Goal: Transaction & Acquisition: Purchase product/service

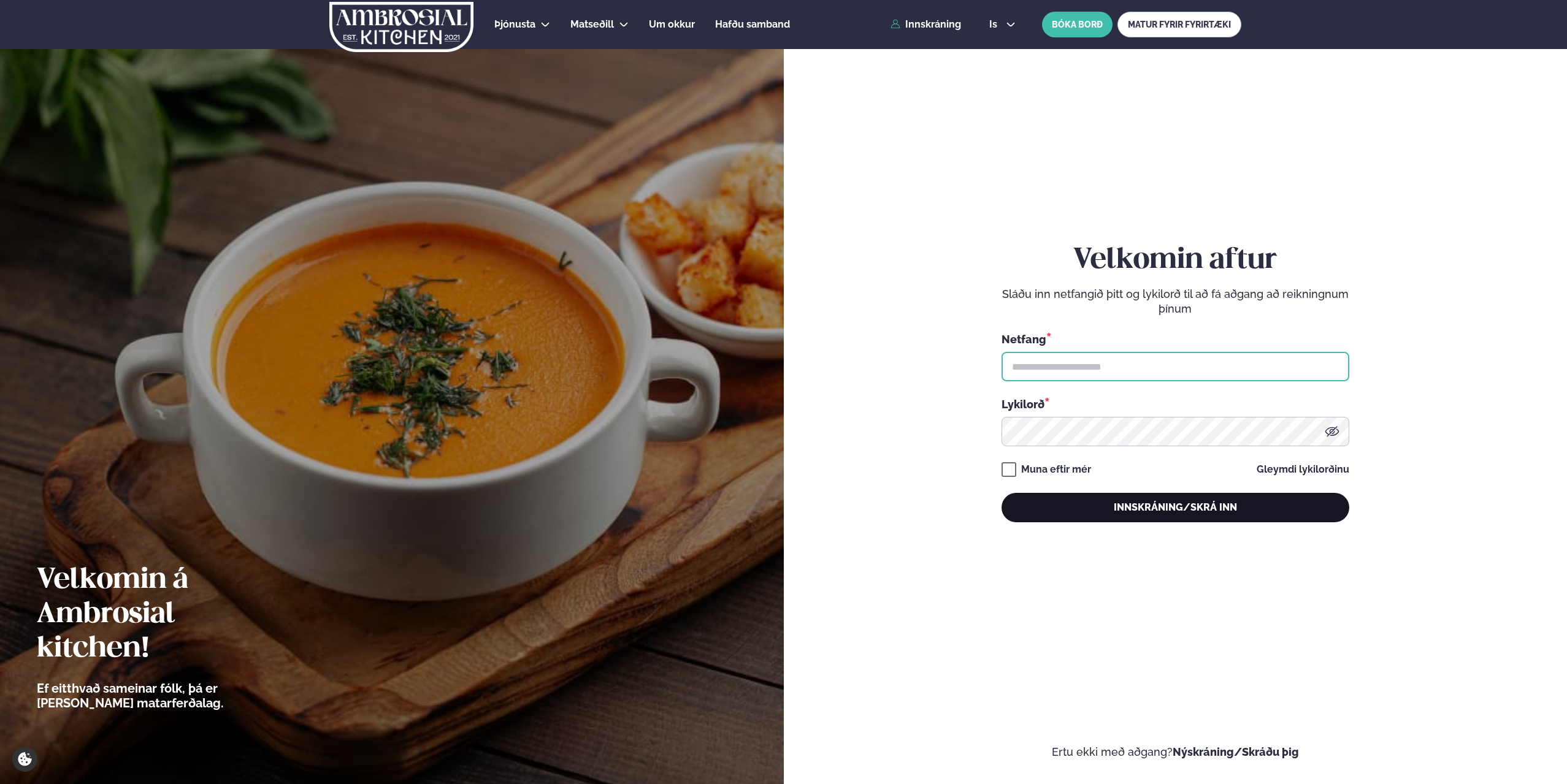
type input "**********"
click at [1150, 508] on button "Innskráning/Skrá inn" at bounding box center [1176, 507] width 348 height 29
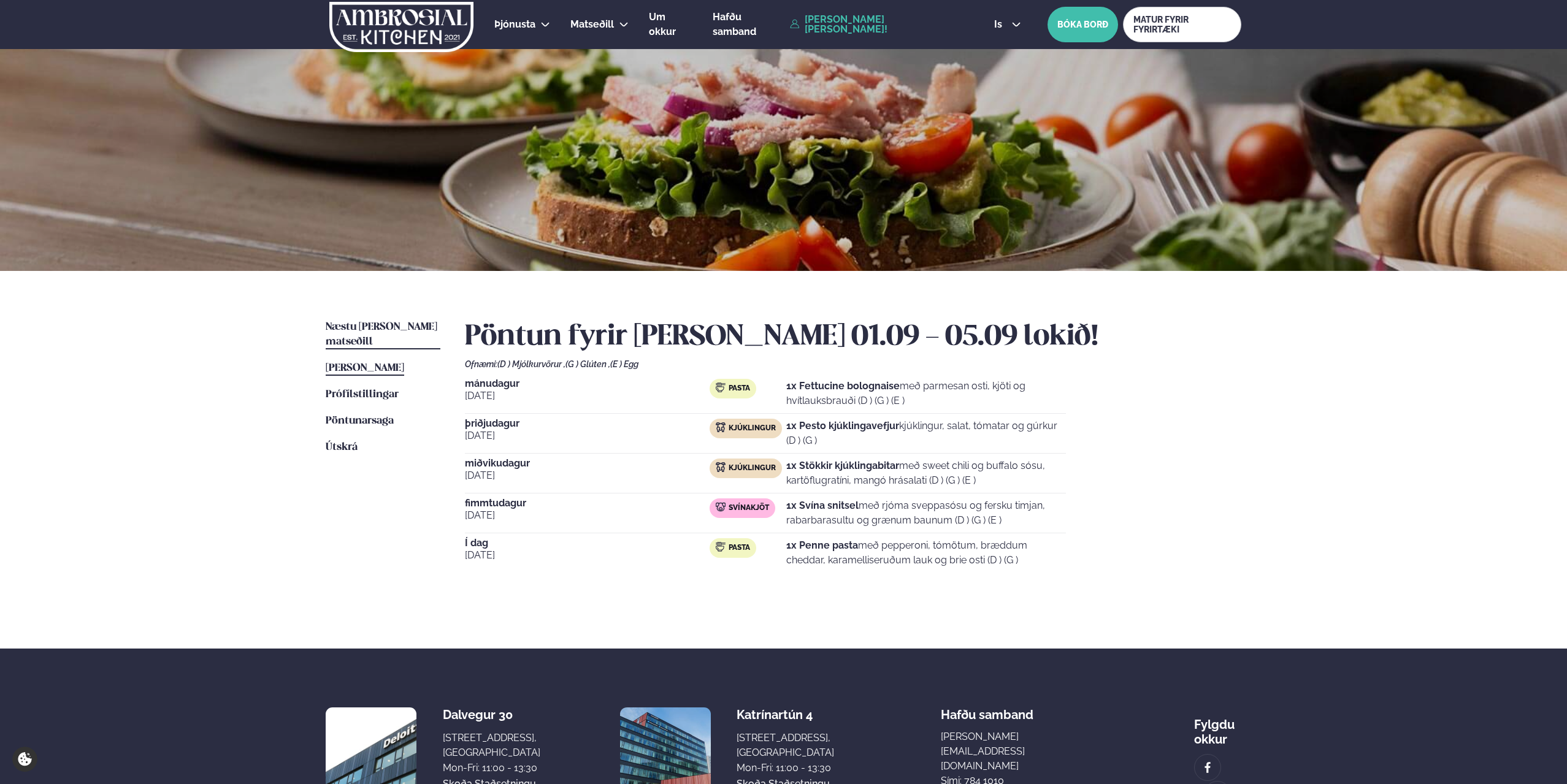
click at [395, 329] on span "Næstu [PERSON_NAME] matseðill" at bounding box center [381, 335] width 112 height 25
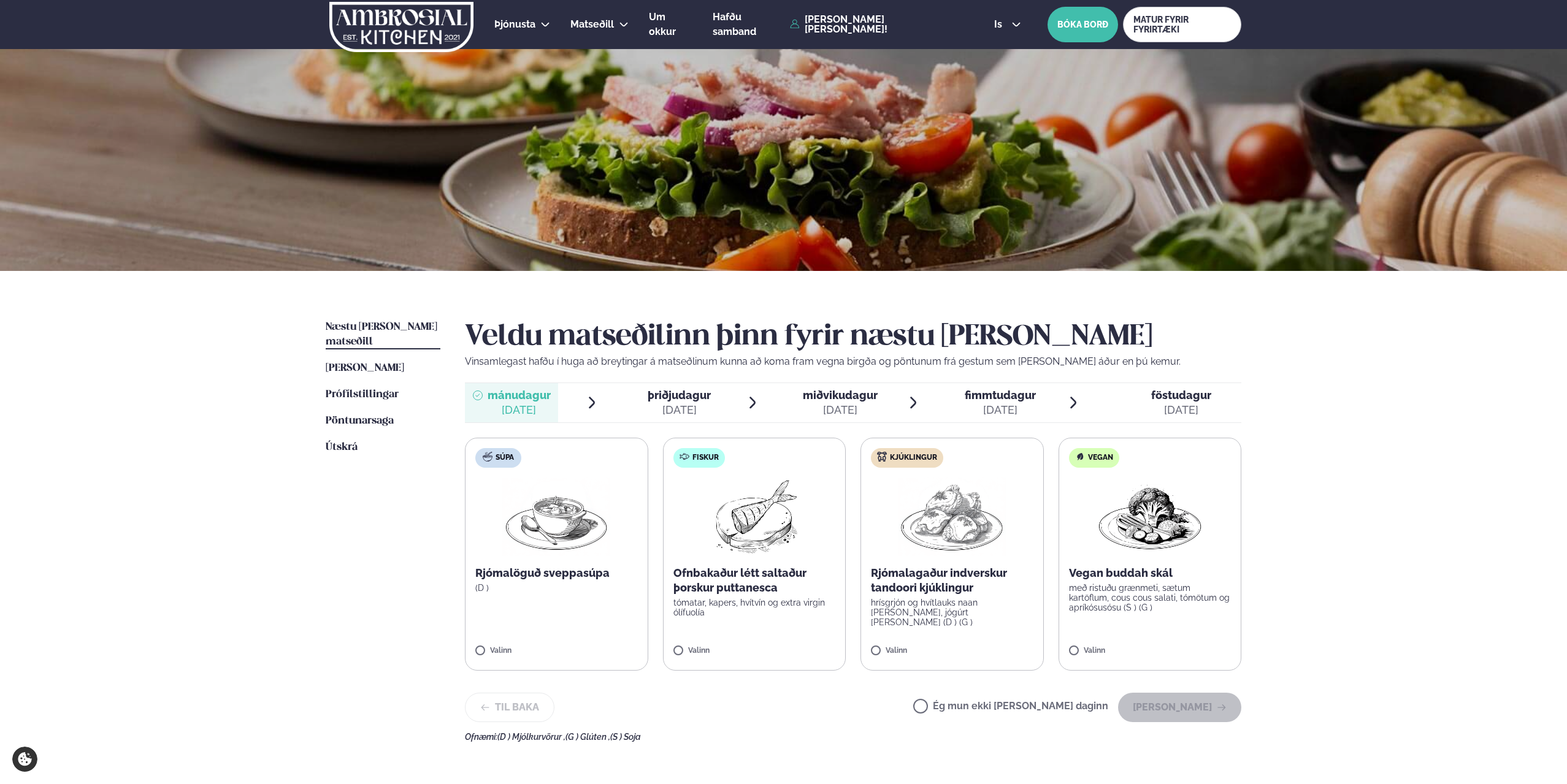
click at [1287, 506] on div "Þjónusta Hádegismatur fyrir fyrirtæki Fyrirtækja veitingar Einkapartý Matseðill…" at bounding box center [784, 519] width 1567 height 1040
click at [1183, 711] on button "[PERSON_NAME]" at bounding box center [1180, 712] width 123 height 29
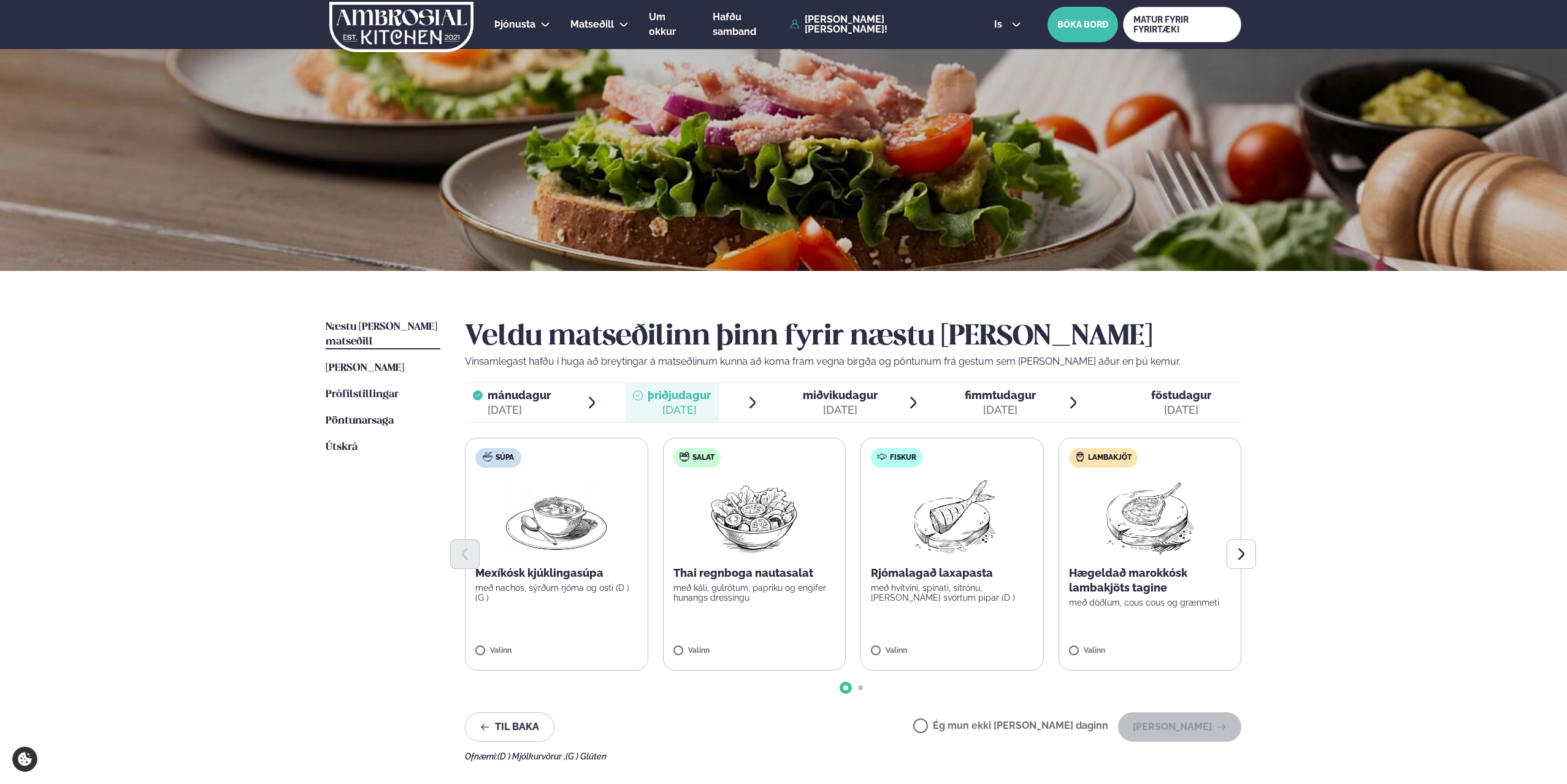
click at [1291, 488] on div "Þjónusta Hádegismatur fyrir fyrirtæki Fyrirtækja veitingar Einkapartý Matseðill…" at bounding box center [784, 529] width 1567 height 1059
click at [549, 406] on div "[DATE]" at bounding box center [520, 410] width 63 height 15
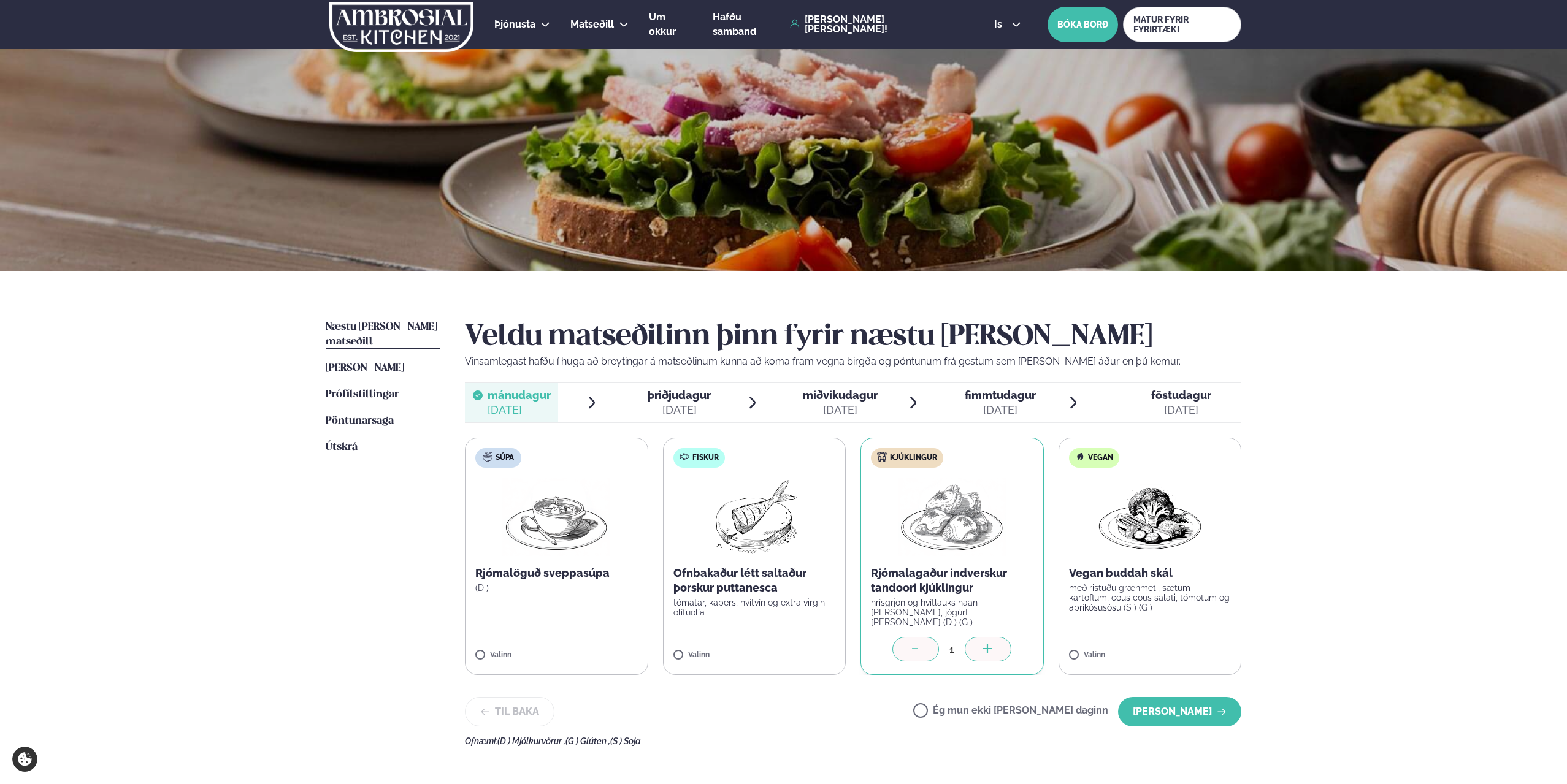
click at [667, 399] on span "þriðjudagur" at bounding box center [679, 394] width 63 height 12
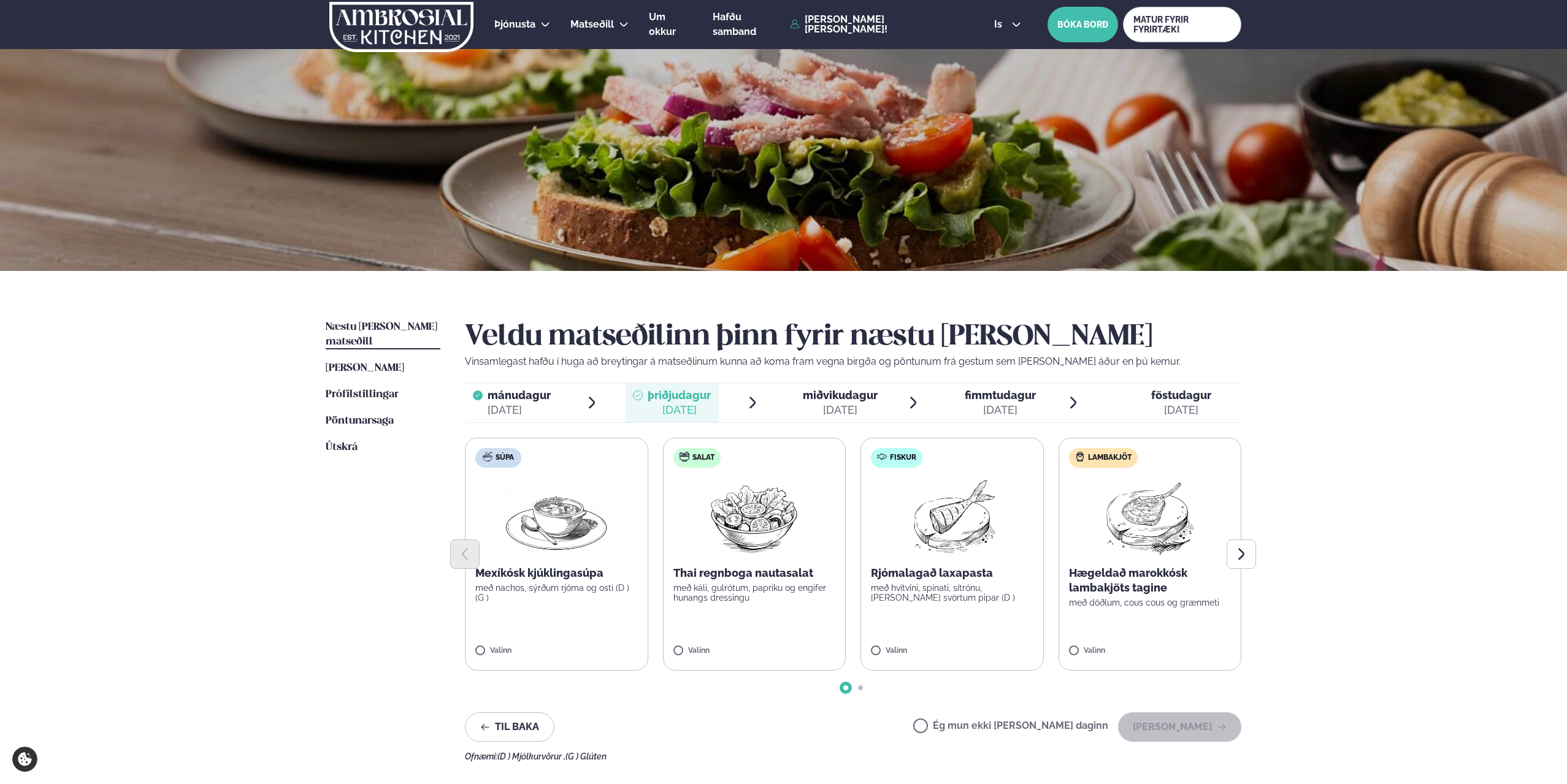
click at [1127, 583] on p "Hægeldað marokkósk lambakjöts tagine" at bounding box center [1150, 580] width 162 height 29
click at [566, 581] on div "Mexíkósk kjúklingasúpa með nachos, sýrðum rjóma og osti (D ) (G )" at bounding box center [556, 584] width 162 height 37
click at [1101, 642] on div at bounding box center [1114, 644] width 47 height 24
click at [1211, 727] on button "[PERSON_NAME]" at bounding box center [1180, 727] width 123 height 29
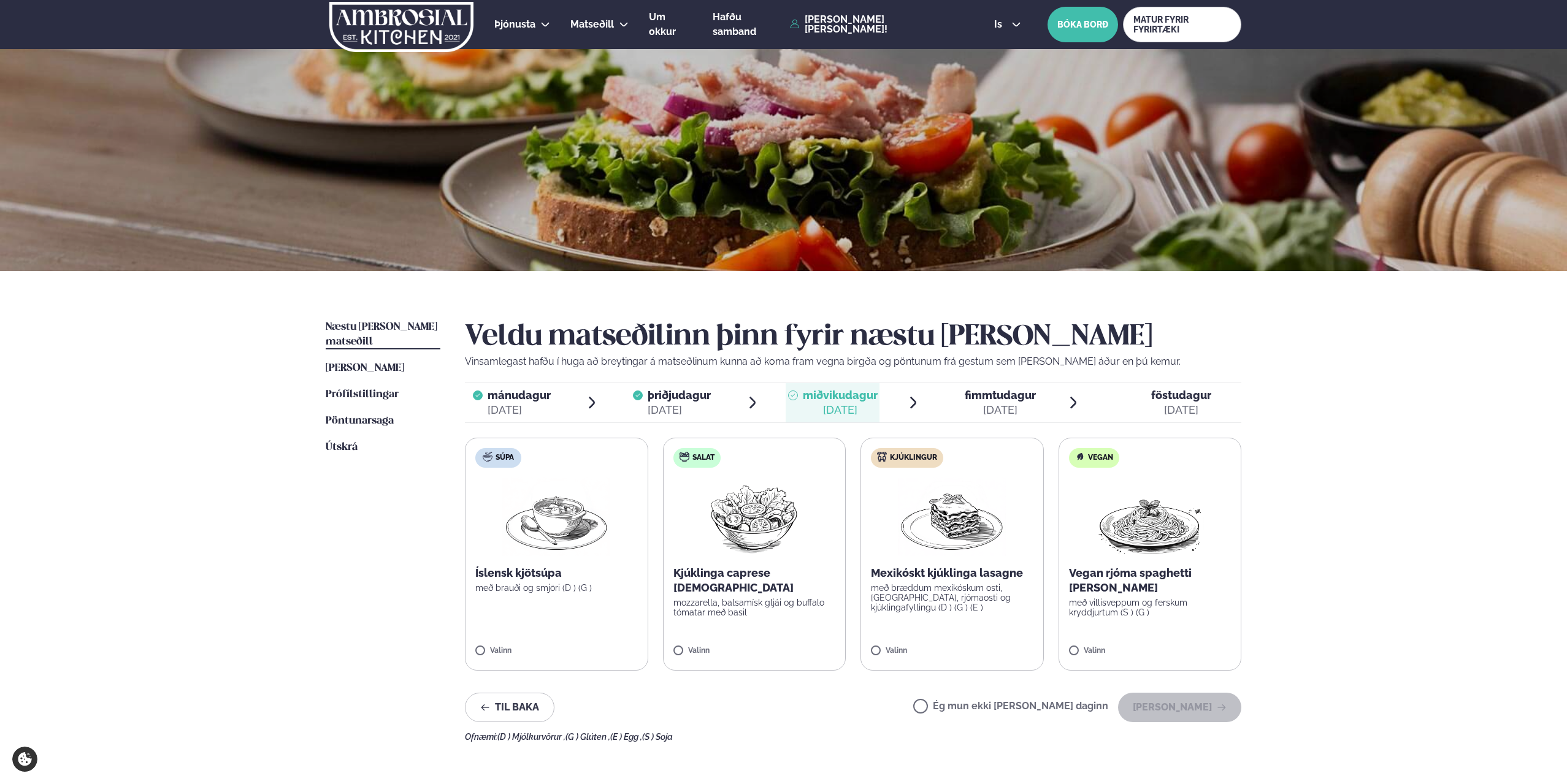
click at [945, 581] on div "Mexikóskt kjúklinga lasagne með bræddum mexíkóskum osti, [GEOGRAPHIC_DATA], rjó…" at bounding box center [952, 589] width 162 height 47
click at [1201, 709] on button "[PERSON_NAME]" at bounding box center [1180, 707] width 123 height 29
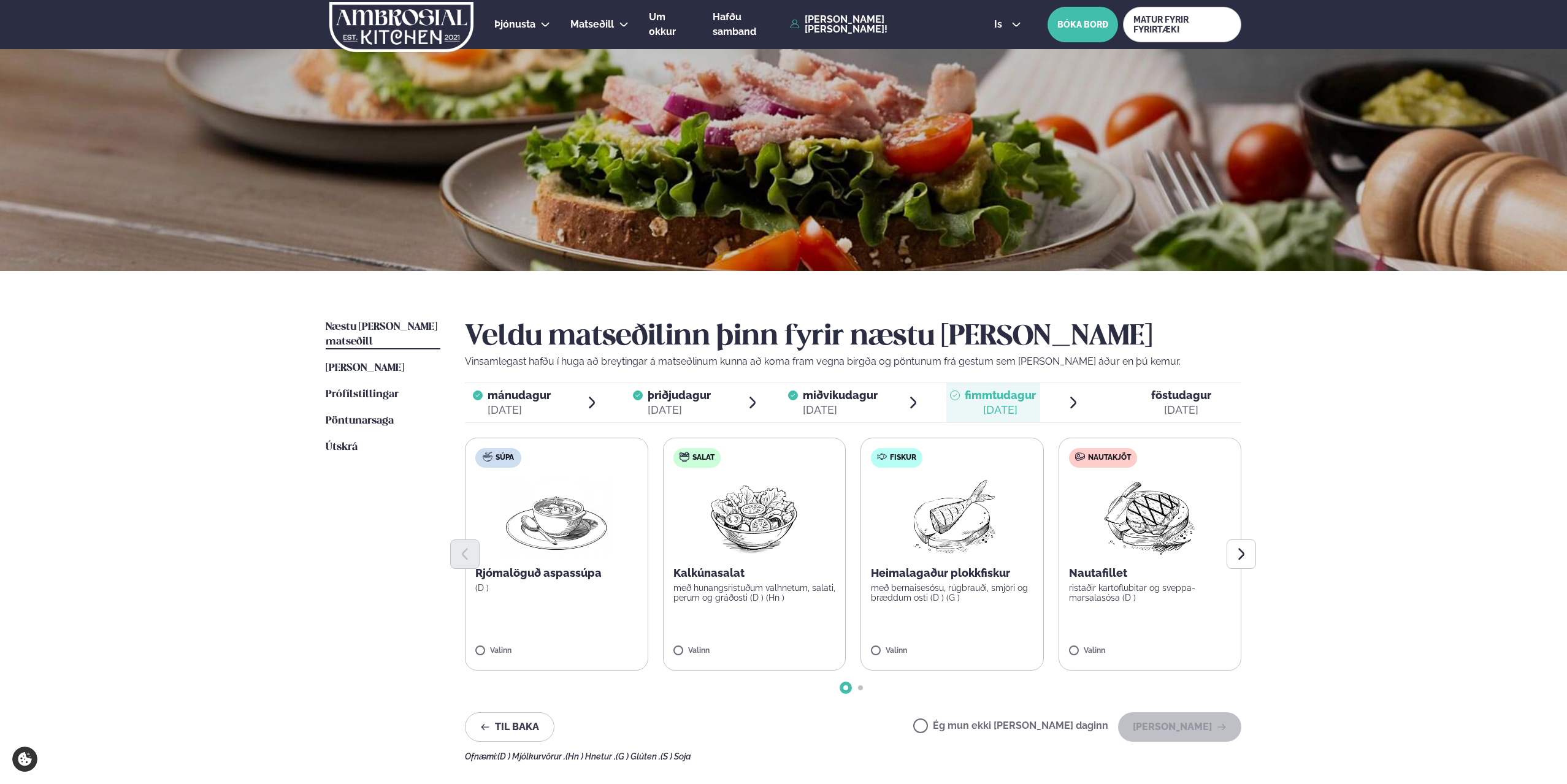
click at [1117, 594] on p "ristaðir kartöflubitar og sveppa- marsalasósa (D )" at bounding box center [1150, 593] width 162 height 20
click at [1399, 394] on div "Þjónusta Hádegismatur fyrir fyrirtæki Fyrirtækja veitingar Einkapartý Matseðill…" at bounding box center [784, 529] width 1567 height 1059
click at [1327, 623] on div "Þjónusta Hádegismatur fyrir fyrirtæki Fyrirtækja veitingar Einkapartý Matseðill…" at bounding box center [784, 529] width 1567 height 1059
click at [1195, 730] on button "[PERSON_NAME]" at bounding box center [1180, 727] width 123 height 29
